Goal: Check status: Check status

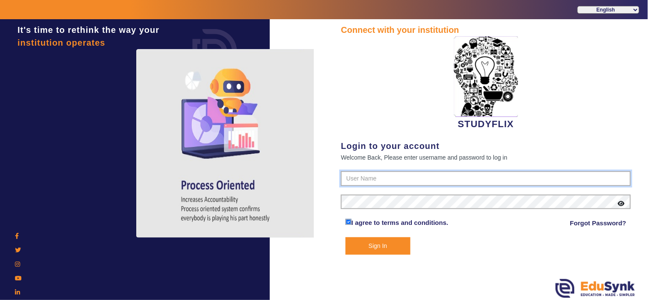
type input "6354922771"
click at [392, 248] on button "Sign In" at bounding box center [378, 247] width 65 height 18
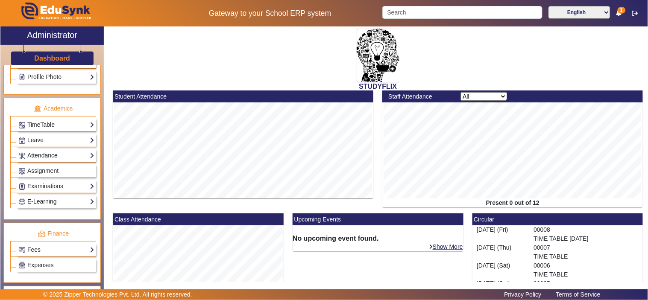
scroll to position [317, 0]
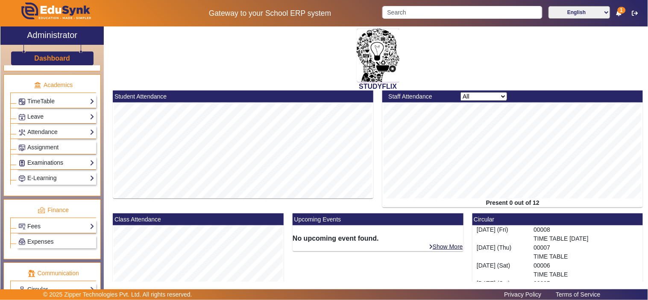
click at [57, 164] on link "Examinations" at bounding box center [56, 163] width 76 height 10
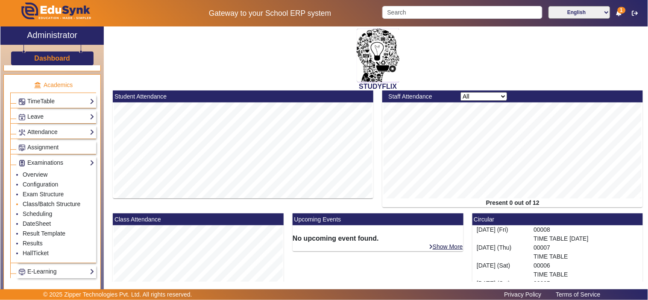
click at [39, 208] on link "Class/Batch Structure" at bounding box center [52, 204] width 58 height 7
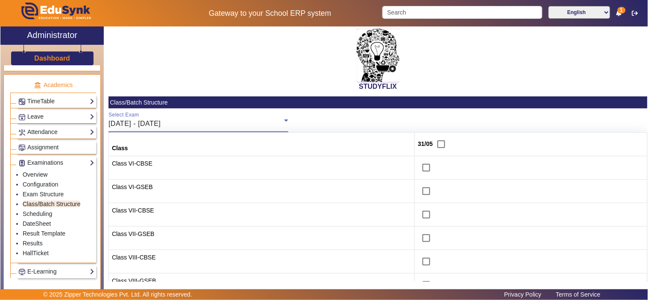
click at [202, 120] on div "[DATE] - [DATE]" at bounding box center [197, 124] width 176 height 10
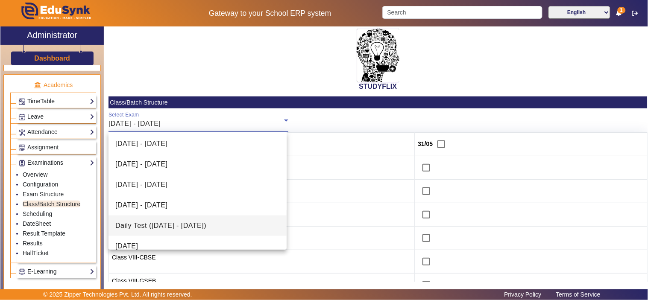
scroll to position [258, 0]
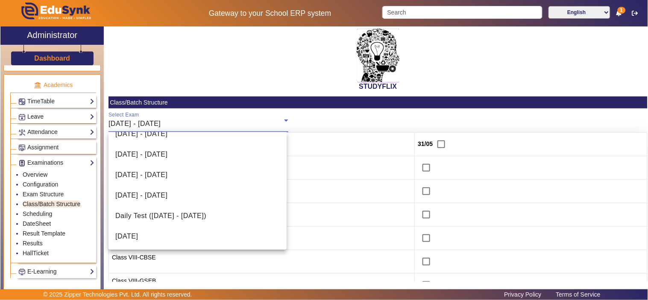
click at [357, 108] on div at bounding box center [324, 150] width 648 height 300
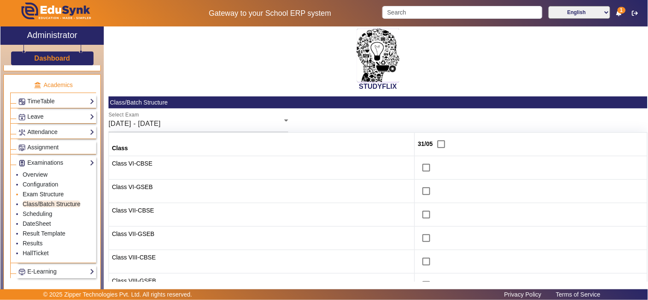
click at [43, 194] on link "Exam Structure" at bounding box center [43, 194] width 41 height 7
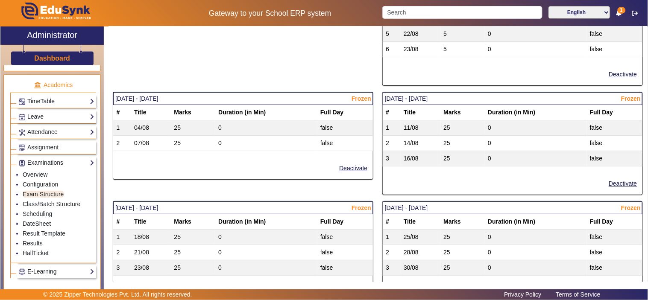
scroll to position [1182, 0]
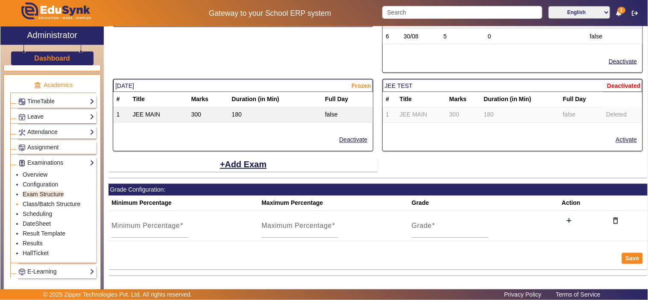
click at [50, 207] on link "Class/Batch Structure" at bounding box center [52, 204] width 58 height 7
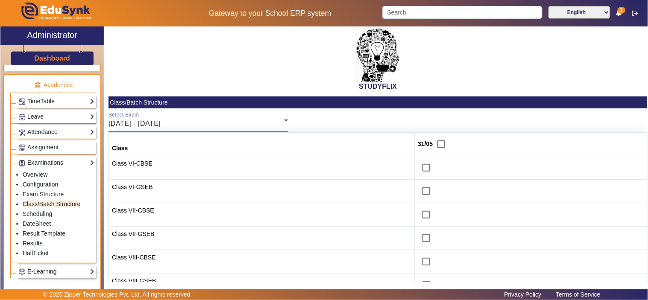
click at [161, 126] on span "[DATE] - [DATE]" at bounding box center [135, 123] width 52 height 7
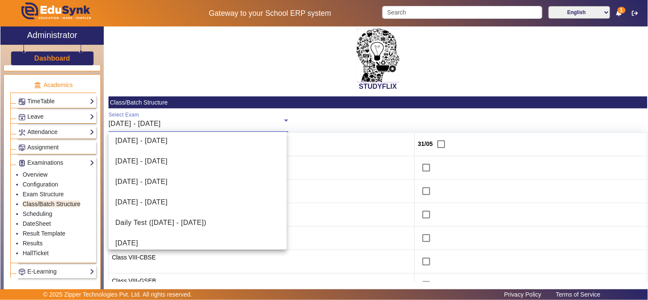
scroll to position [258, 0]
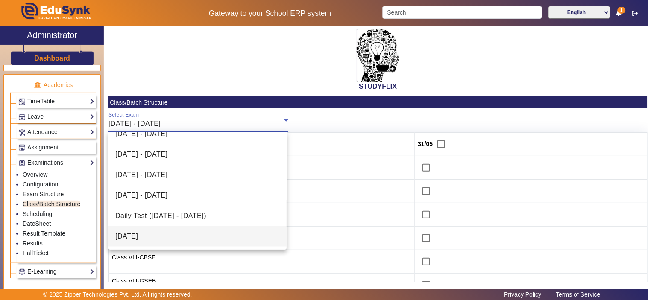
click at [163, 229] on mat-option "[DATE]" at bounding box center [198, 236] width 178 height 21
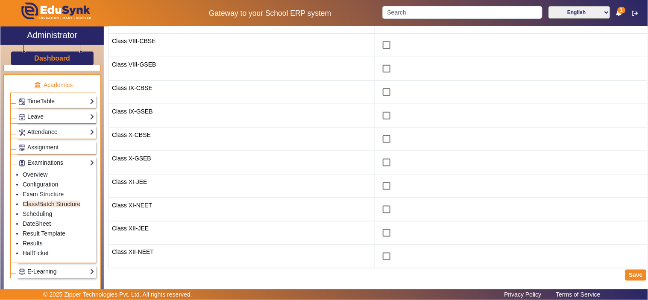
scroll to position [217, 0]
click at [43, 217] on link "Scheduling" at bounding box center [37, 214] width 29 height 7
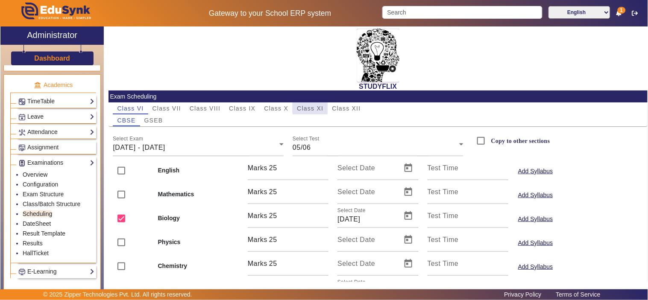
click at [312, 108] on span "Class XI" at bounding box center [310, 109] width 26 height 6
click at [165, 147] on span "[DATE] - [DATE]" at bounding box center [139, 147] width 52 height 7
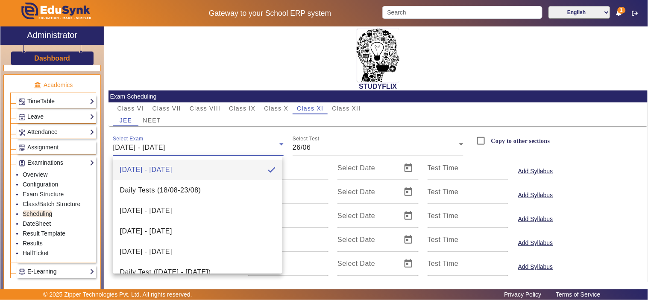
click at [417, 118] on div at bounding box center [324, 150] width 648 height 300
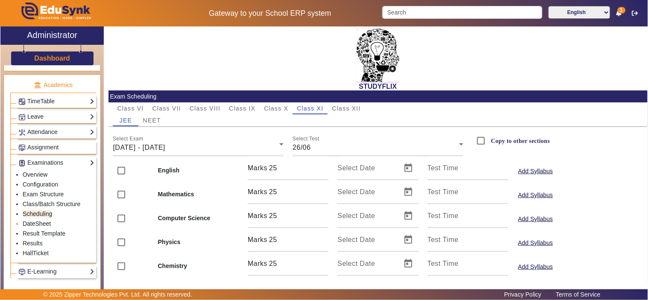
click at [39, 225] on link "DateSheet" at bounding box center [37, 223] width 28 height 7
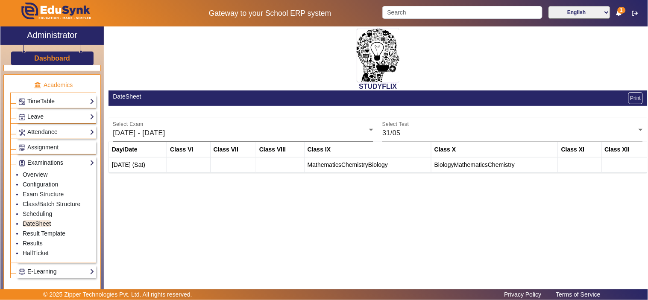
click at [336, 135] on div "[DATE] - [DATE]" at bounding box center [241, 133] width 256 height 10
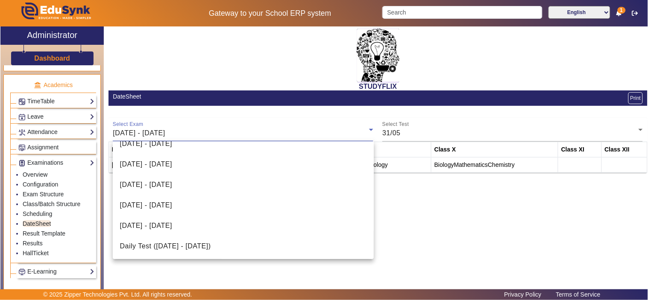
scroll to position [258, 0]
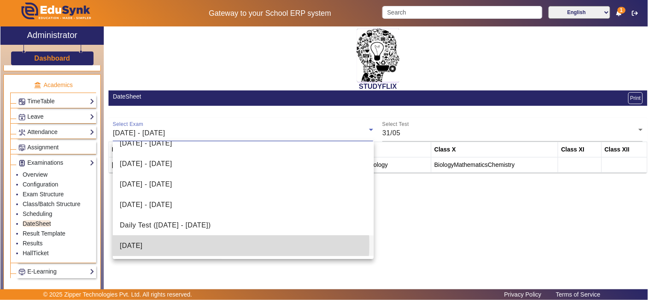
click at [214, 244] on mat-option "[DATE]" at bounding box center [243, 246] width 261 height 21
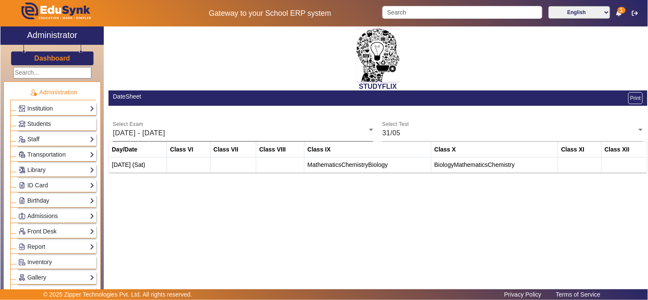
click at [211, 131] on div "[DATE] - [DATE]" at bounding box center [241, 133] width 256 height 10
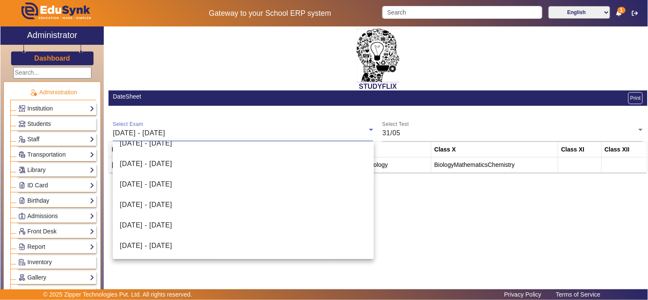
scroll to position [258, 0]
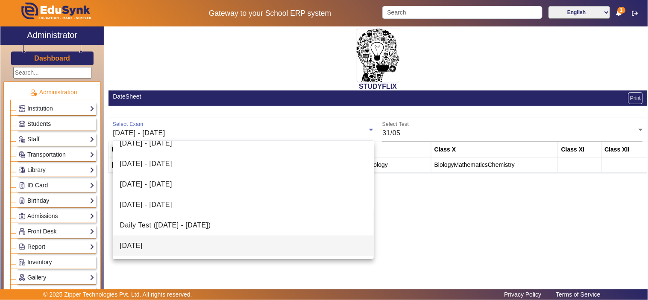
click at [168, 245] on mat-option "[DATE]" at bounding box center [243, 246] width 261 height 21
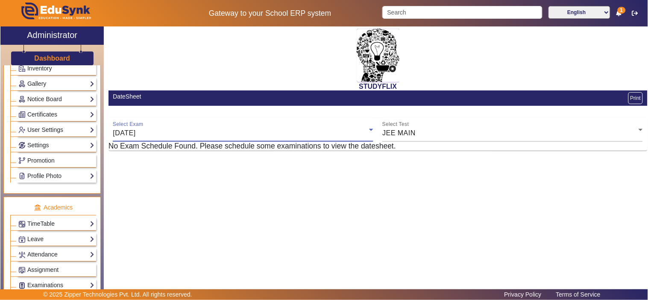
scroll to position [237, 0]
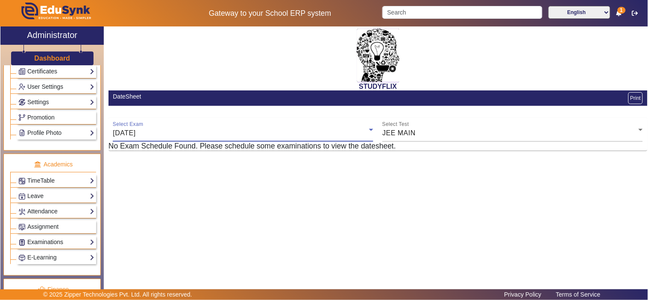
click at [52, 244] on link "Examinations" at bounding box center [56, 243] width 76 height 10
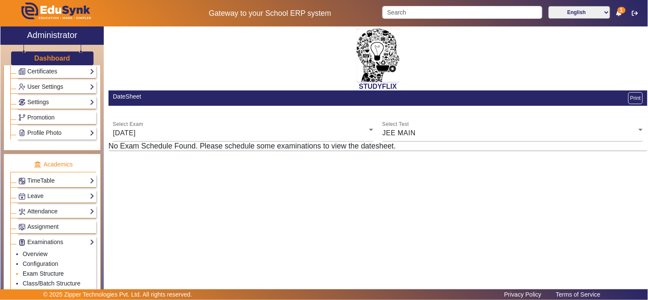
click at [45, 275] on link "Exam Structure" at bounding box center [43, 273] width 41 height 7
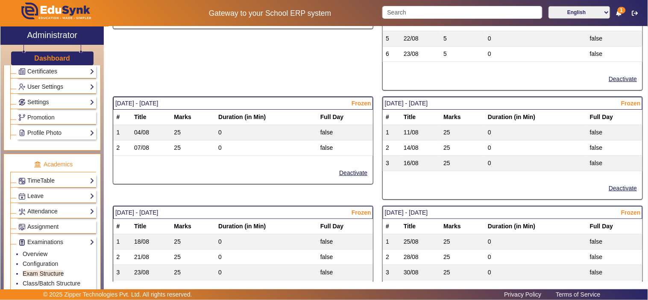
scroll to position [549, 0]
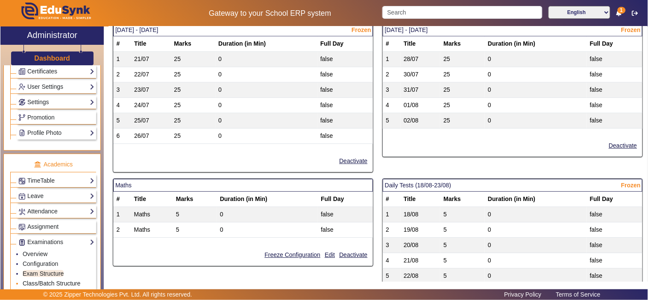
click at [32, 285] on link "Class/Batch Structure" at bounding box center [52, 283] width 58 height 7
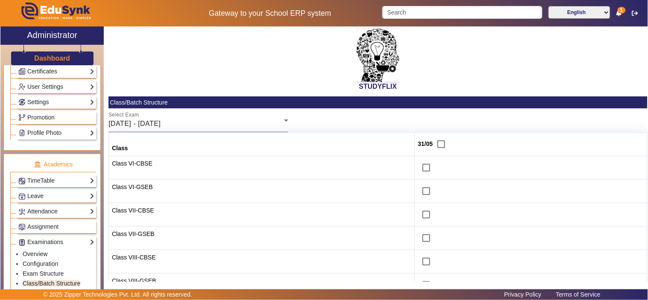
click at [191, 121] on div "[DATE] - [DATE]" at bounding box center [197, 124] width 176 height 10
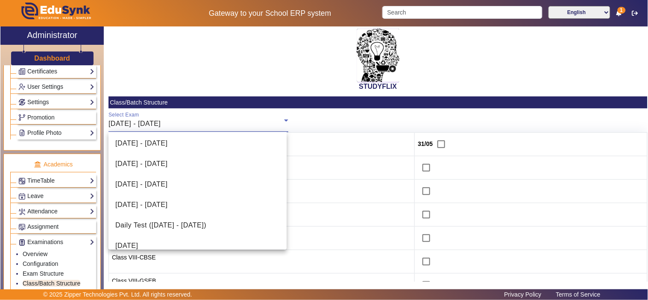
scroll to position [258, 0]
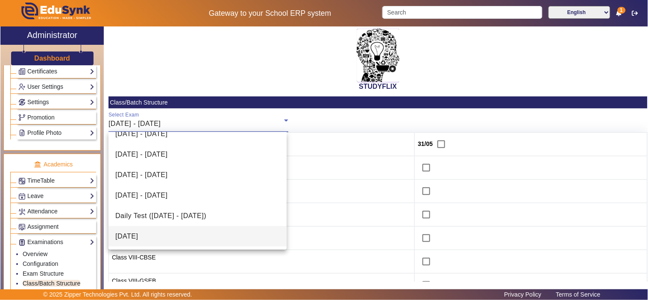
click at [160, 232] on mat-option "[DATE]" at bounding box center [198, 236] width 178 height 21
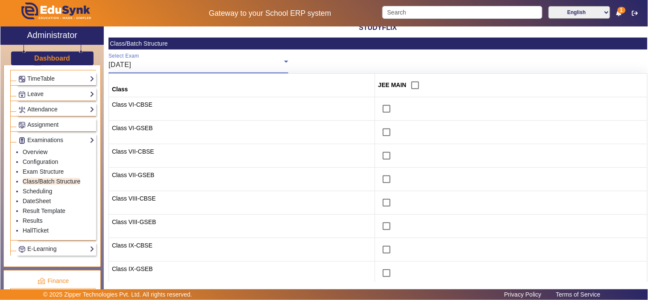
scroll to position [317, 0]
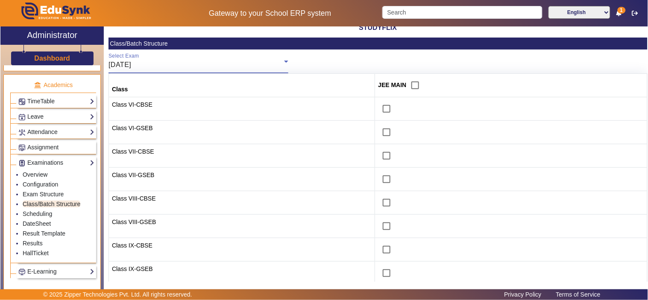
click at [187, 65] on div "[DATE]" at bounding box center [197, 65] width 176 height 10
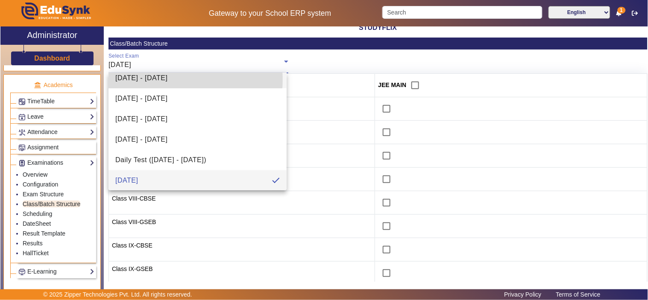
click at [167, 80] on span "[DATE] - [DATE]" at bounding box center [141, 78] width 52 height 10
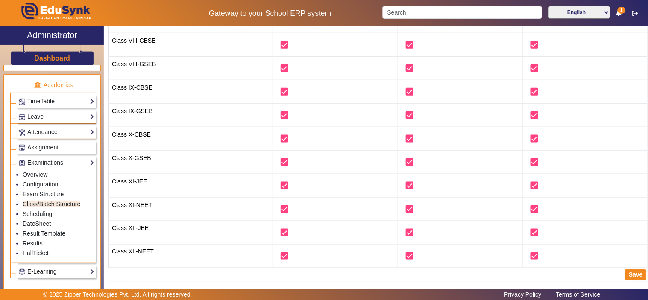
scroll to position [0, 0]
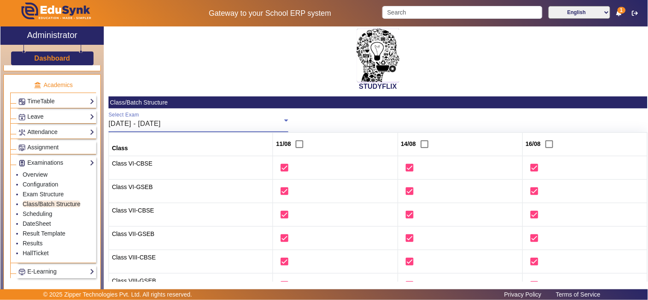
click at [224, 120] on div "[DATE] - [DATE]" at bounding box center [197, 124] width 176 height 10
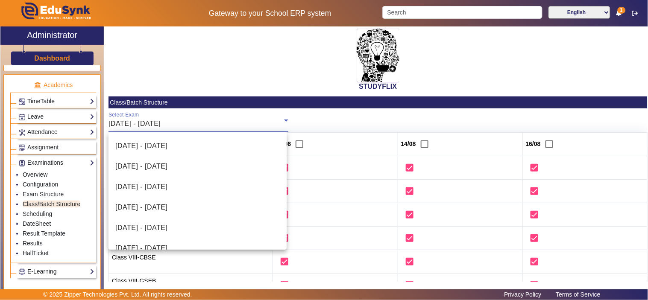
scroll to position [152, 0]
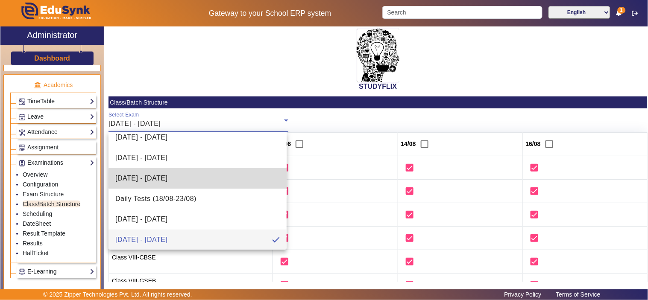
click at [200, 179] on mat-option "[DATE] - [DATE]" at bounding box center [198, 178] width 178 height 21
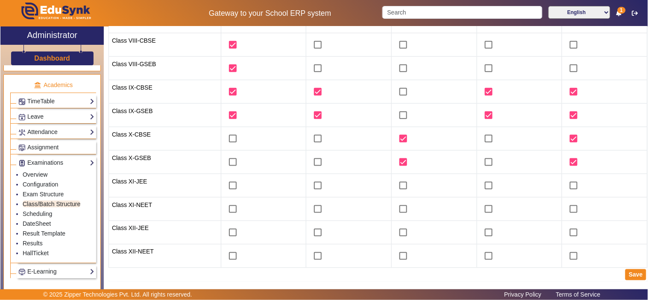
scroll to position [0, 0]
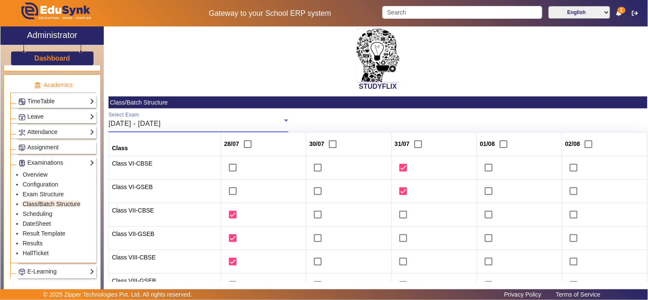
click at [229, 126] on div "[DATE] - [DATE]" at bounding box center [197, 124] width 176 height 10
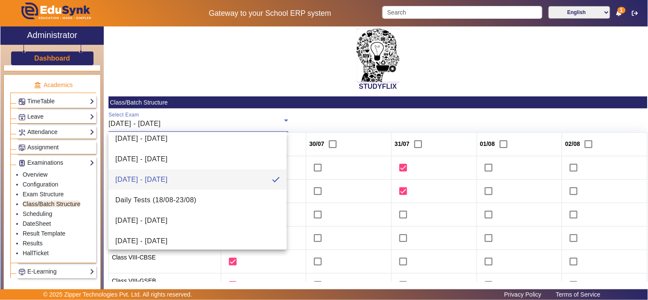
scroll to position [258, 0]
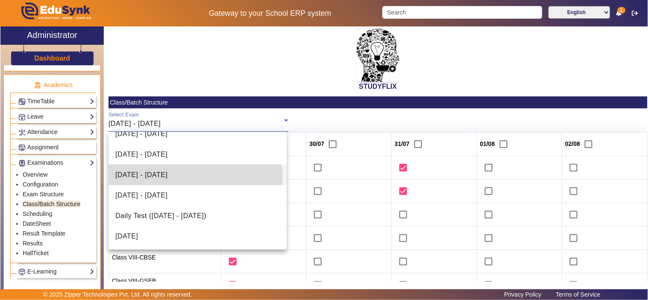
click at [167, 177] on span "[DATE] - [DATE]" at bounding box center [141, 175] width 52 height 10
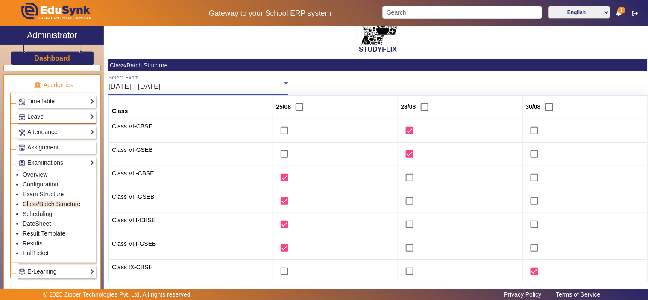
scroll to position [0, 0]
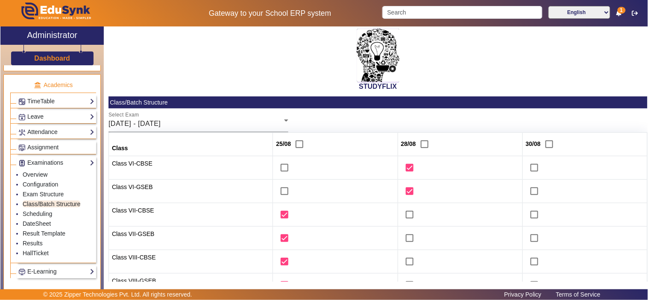
click at [204, 112] on div "Select Exam 25/08/2025 - 30/08/2025" at bounding box center [199, 121] width 180 height 24
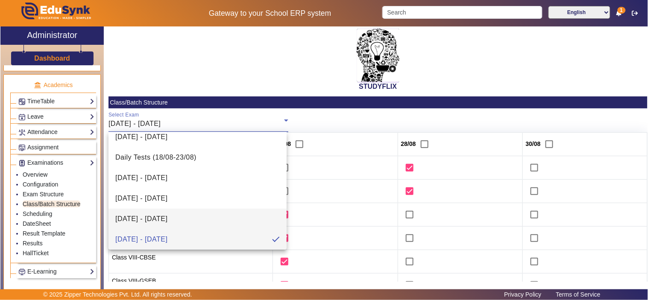
scroll to position [258, 0]
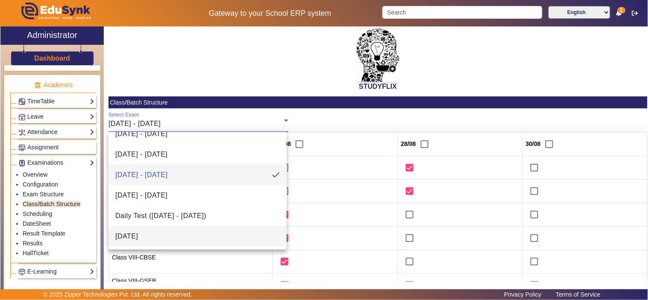
click at [159, 235] on mat-option "[DATE]" at bounding box center [198, 236] width 178 height 21
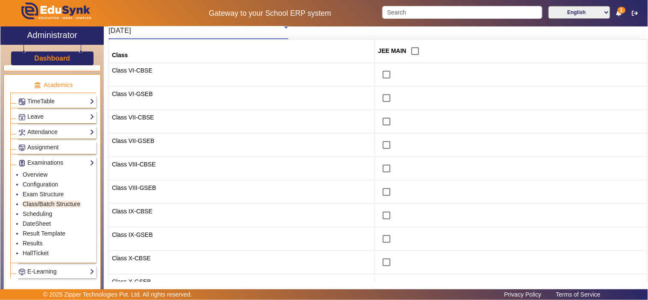
scroll to position [217, 0]
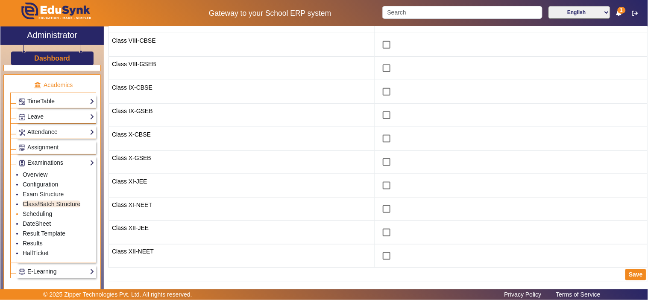
click at [43, 217] on link "Scheduling" at bounding box center [37, 214] width 29 height 7
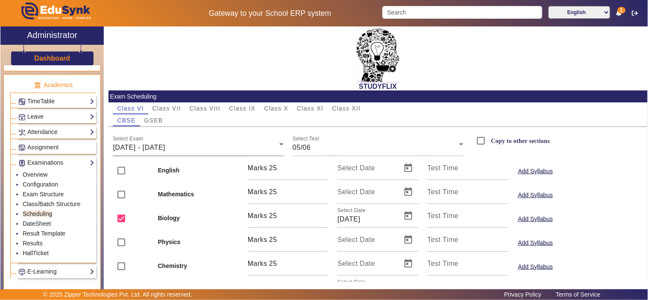
click at [206, 149] on div "[DATE] - [DATE]" at bounding box center [196, 148] width 167 height 10
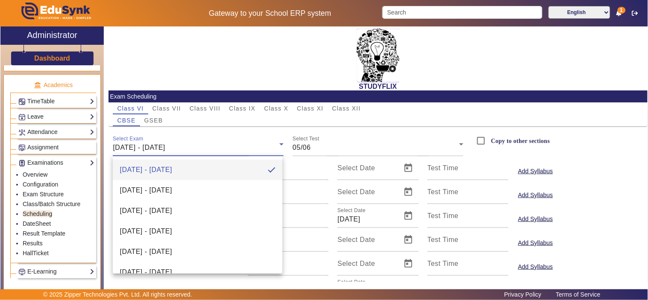
click at [313, 106] on div at bounding box center [324, 150] width 648 height 300
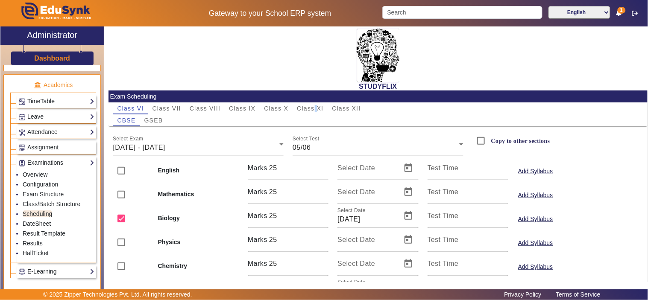
click at [313, 106] on span "Class XI" at bounding box center [310, 109] width 26 height 6
click at [228, 143] on div "[DATE] - [DATE]" at bounding box center [196, 148] width 167 height 10
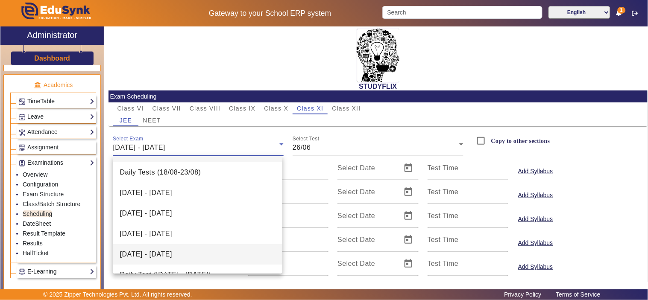
scroll to position [32, 0]
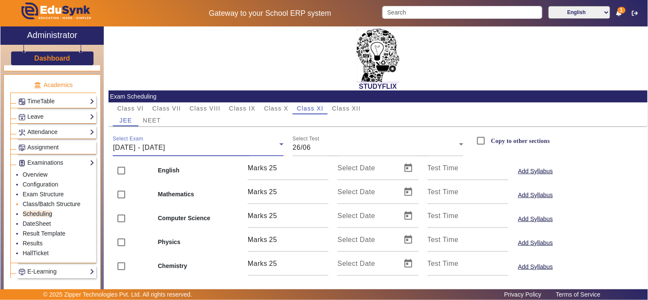
click at [49, 206] on link "Class/Batch Structure" at bounding box center [52, 204] width 58 height 7
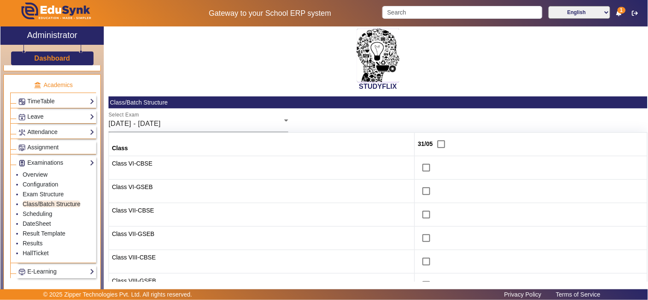
click at [223, 122] on div "[DATE] - [DATE]" at bounding box center [197, 124] width 176 height 10
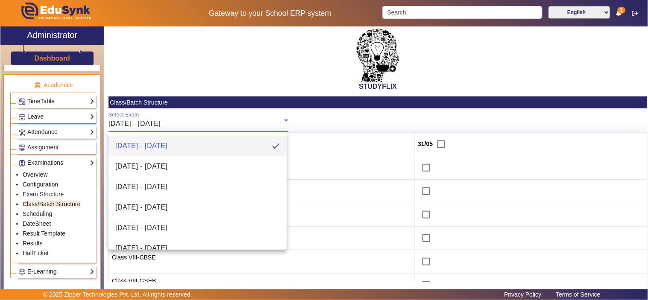
scroll to position [258, 0]
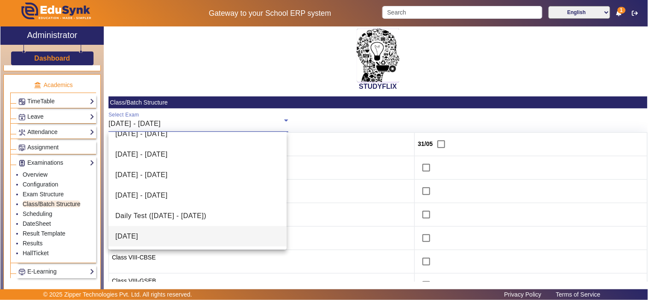
click at [157, 240] on mat-option "[DATE]" at bounding box center [198, 236] width 178 height 21
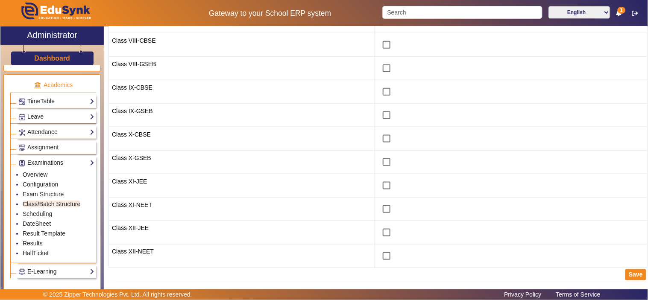
scroll to position [0, 0]
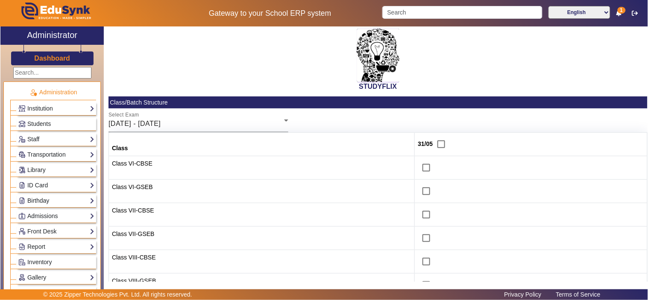
click at [212, 130] on div "Select Exam [DATE] - [DATE]" at bounding box center [199, 121] width 180 height 24
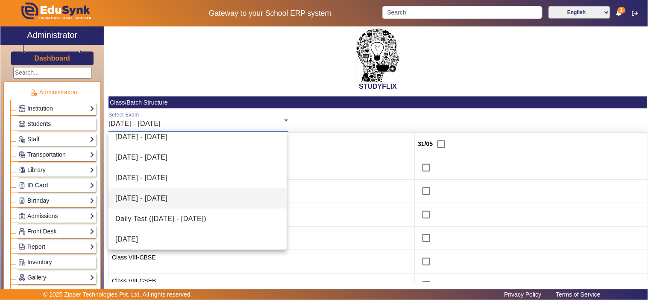
scroll to position [258, 0]
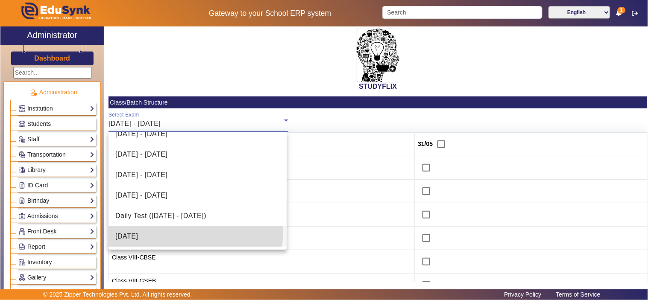
click at [161, 231] on mat-option "[DATE]" at bounding box center [198, 236] width 178 height 21
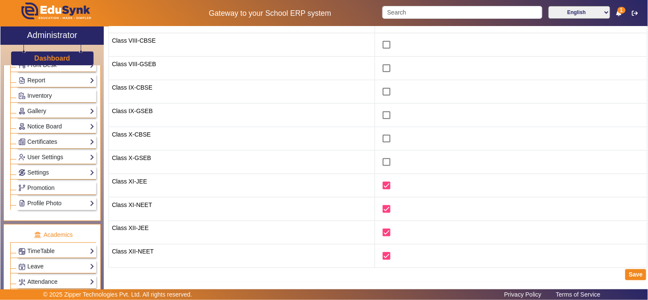
scroll to position [317, 0]
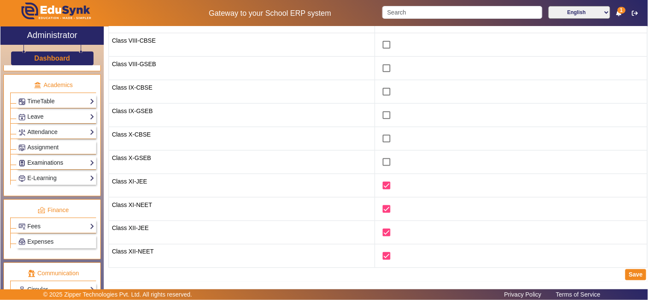
click at [44, 164] on link "Examinations" at bounding box center [56, 163] width 76 height 10
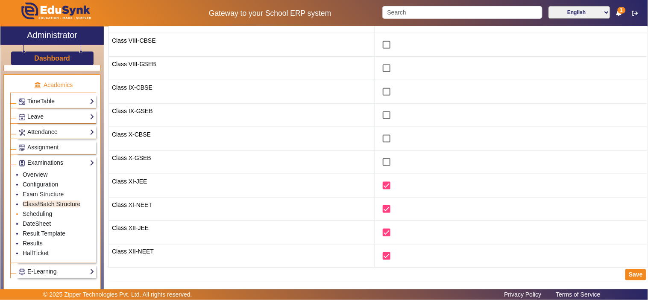
click at [45, 217] on link "Scheduling" at bounding box center [37, 214] width 29 height 7
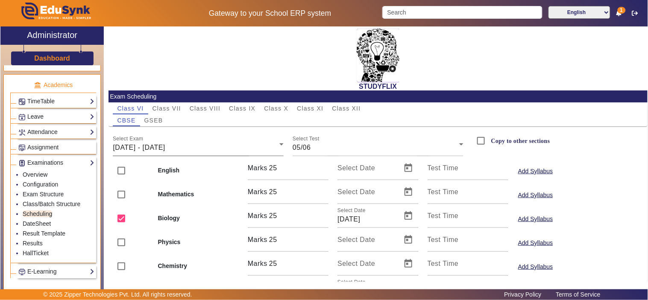
click at [165, 150] on span "[DATE] - [DATE]" at bounding box center [139, 147] width 52 height 7
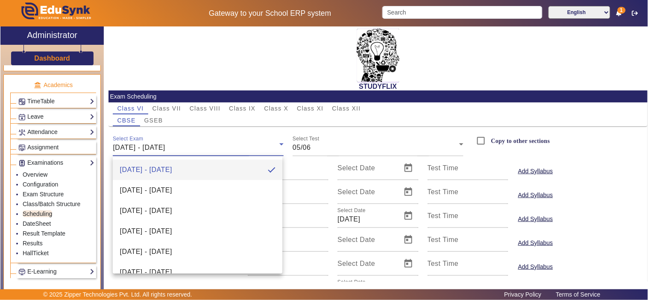
click at [305, 105] on div at bounding box center [324, 150] width 648 height 300
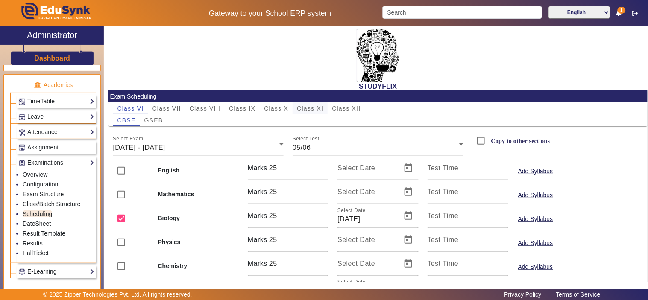
click at [309, 106] on span "Class XI" at bounding box center [310, 109] width 26 height 6
click at [165, 146] on span "[DATE] - [DATE]" at bounding box center [139, 147] width 52 height 7
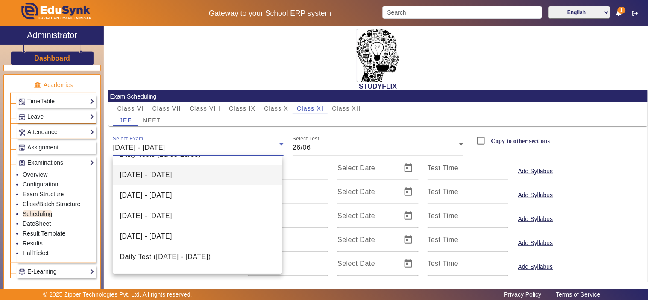
scroll to position [53, 0]
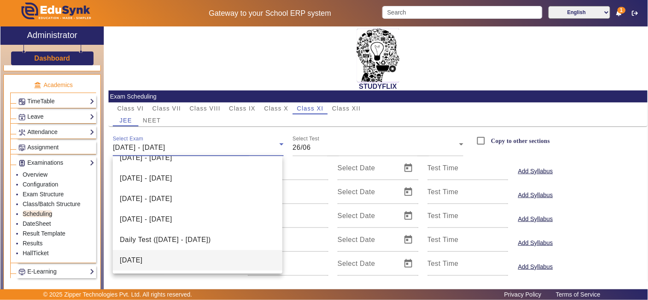
click at [168, 264] on mat-option "[DATE]" at bounding box center [197, 260] width 169 height 21
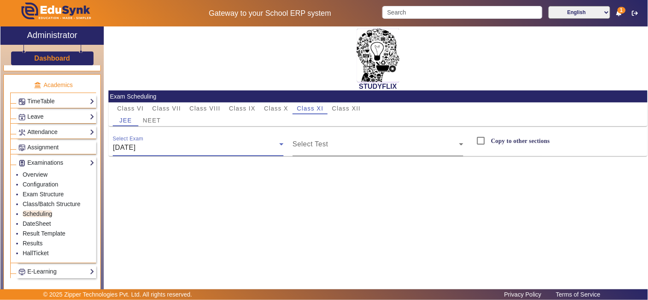
click at [338, 147] on span at bounding box center [376, 148] width 167 height 10
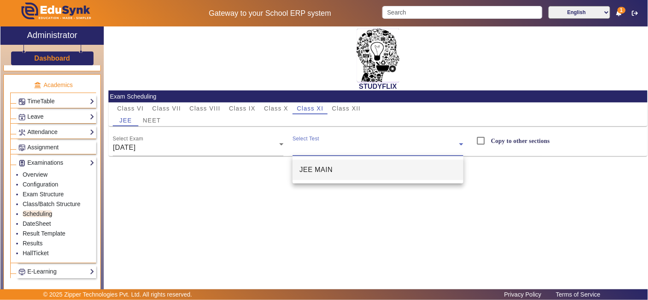
click at [316, 170] on span "JEE MAIN" at bounding box center [316, 170] width 33 height 10
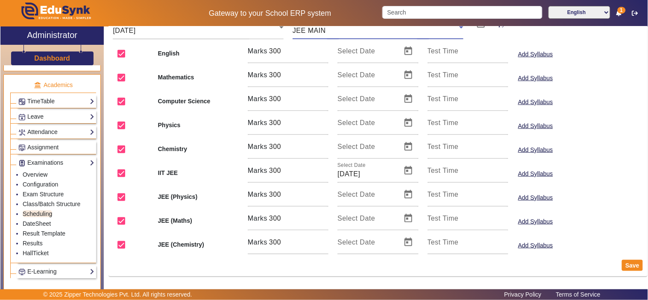
scroll to position [117, 0]
click at [49, 227] on link "DateSheet" at bounding box center [37, 223] width 28 height 7
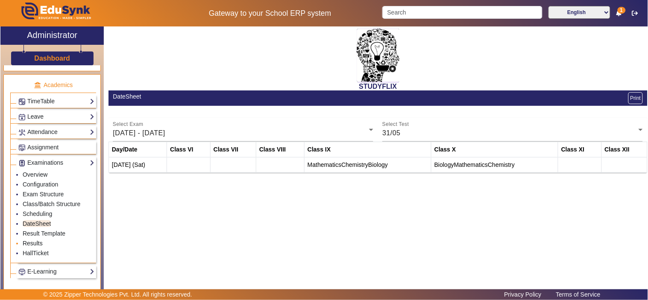
click at [38, 245] on link "Results" at bounding box center [33, 243] width 20 height 7
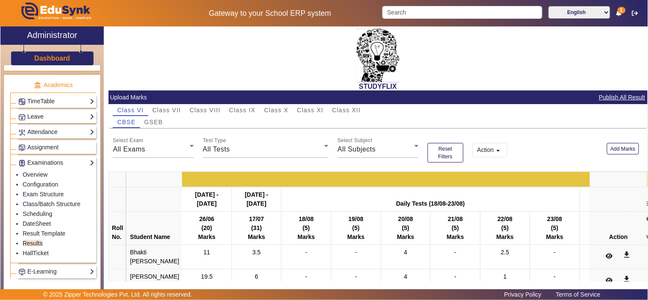
scroll to position [79, 0]
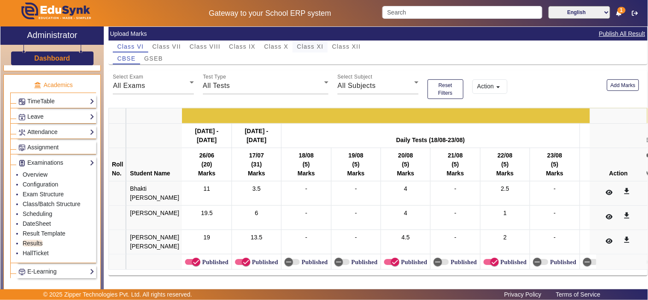
drag, startPoint x: 310, startPoint y: 30, endPoint x: 341, endPoint y: 130, distance: 104.1
click at [311, 44] on span "Class XI" at bounding box center [310, 47] width 26 height 6
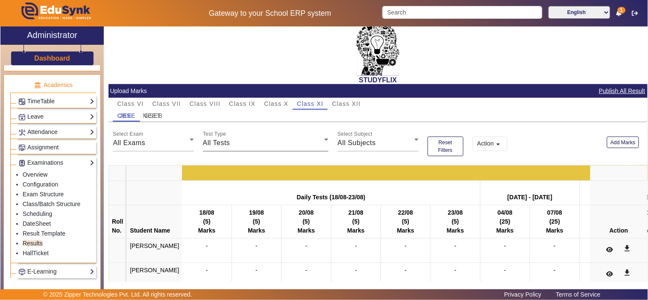
scroll to position [0, 0]
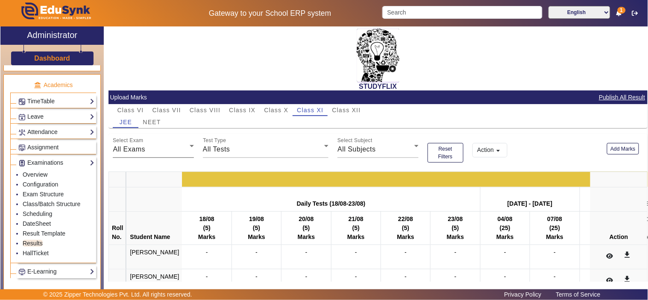
click at [155, 150] on div "All Exams" at bounding box center [151, 149] width 76 height 10
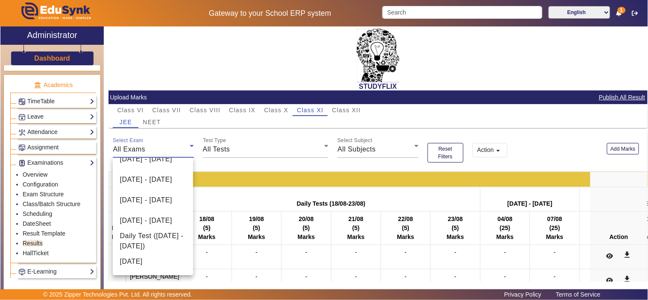
scroll to position [84, 0]
click at [142, 266] on span "[DATE]" at bounding box center [131, 262] width 23 height 10
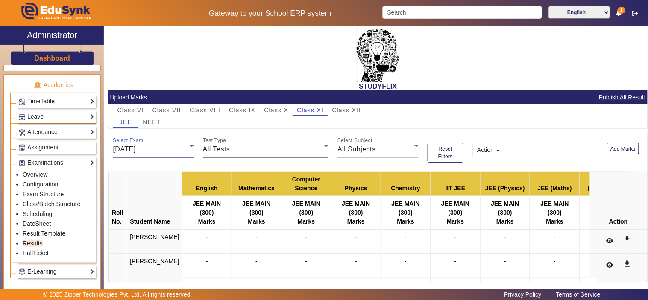
click at [250, 153] on div "All Tests" at bounding box center [264, 149] width 122 height 10
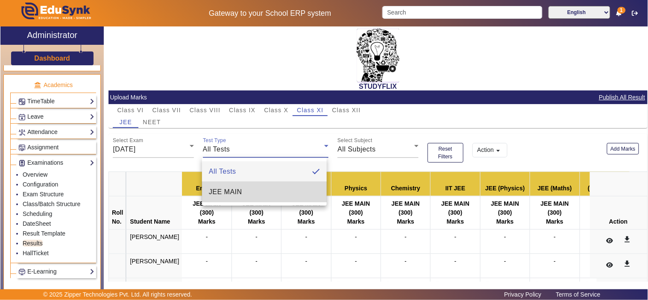
click at [244, 194] on mat-option "JEE MAIN" at bounding box center [264, 192] width 125 height 21
